Goal: Information Seeking & Learning: Learn about a topic

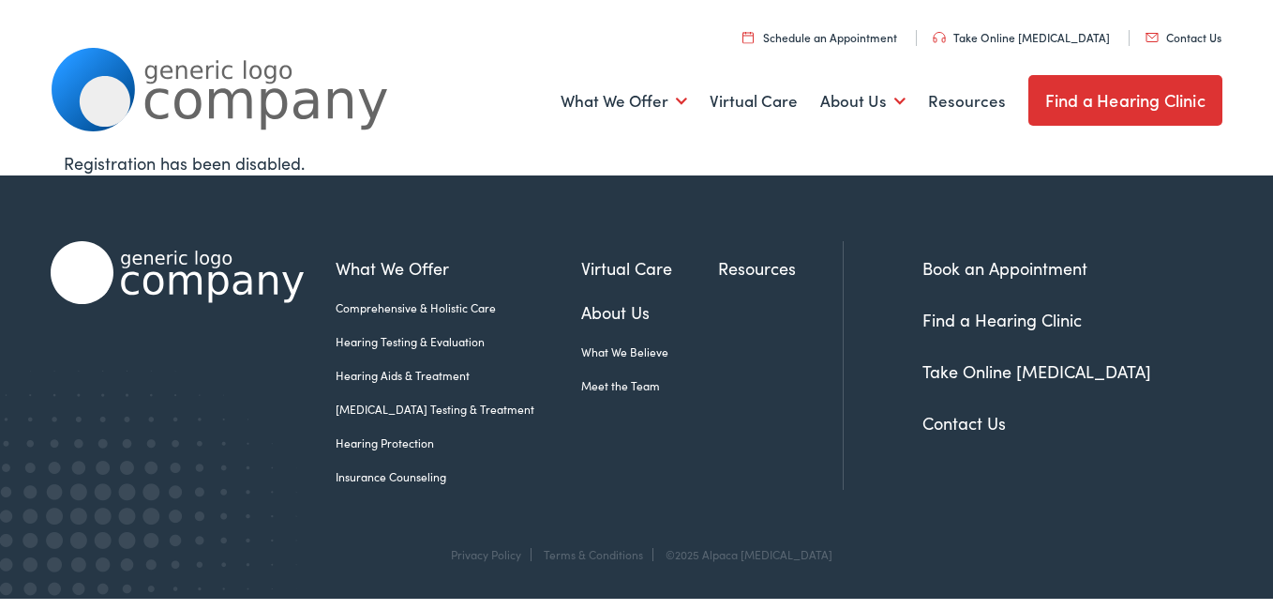
click at [1271, 283] on footer "What We Offer Comprehensive & Holistic Care Hearing Testing & Evaluation Hearin…" at bounding box center [636, 386] width 1273 height 423
click at [439, 375] on link "Hearing Aids & Treatment" at bounding box center [458, 375] width 245 height 17
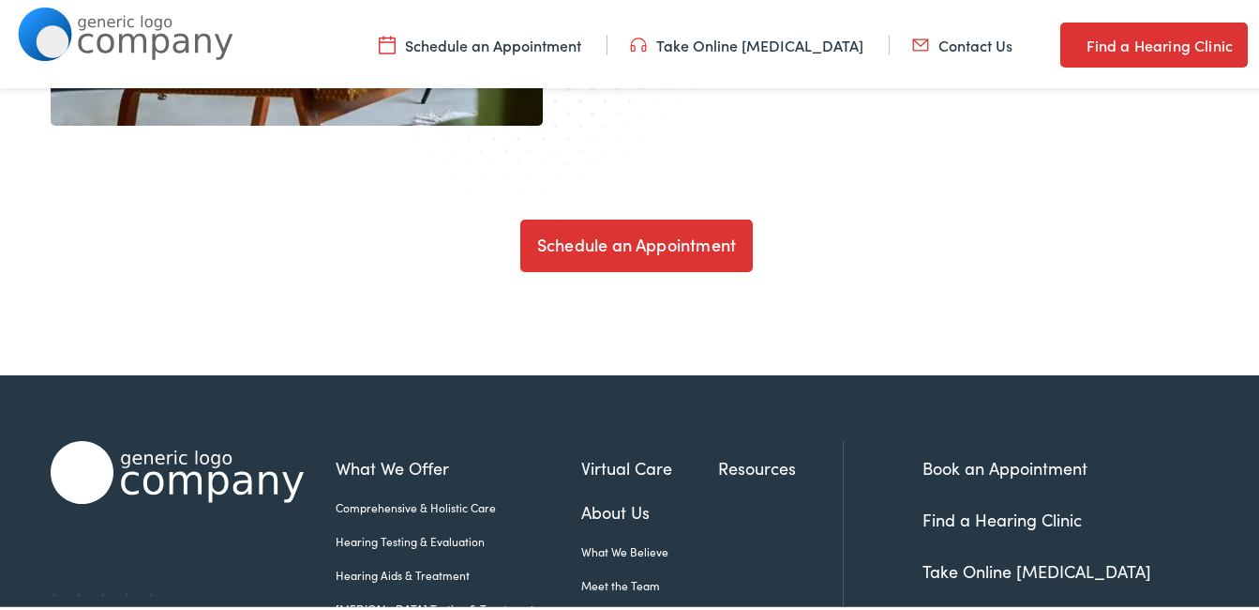
scroll to position [6351, 0]
